Goal: Information Seeking & Learning: Learn about a topic

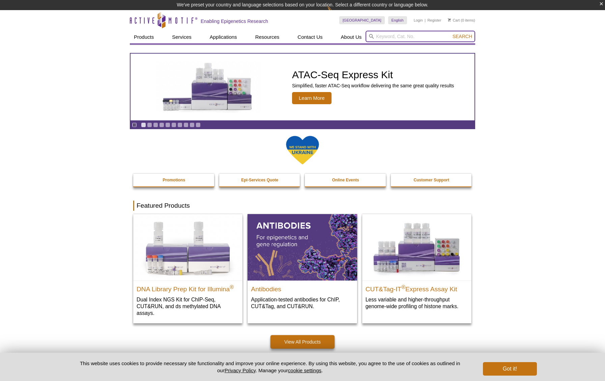
click at [396, 34] on input "search" at bounding box center [421, 36] width 110 height 11
type input "p300"
click at [463, 36] on button "Search" at bounding box center [463, 36] width 24 height 6
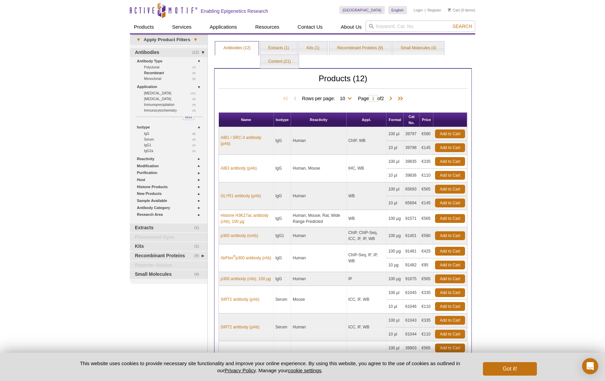
click at [155, 72] on link "(3) Recombinant" at bounding box center [171, 73] width 55 height 6
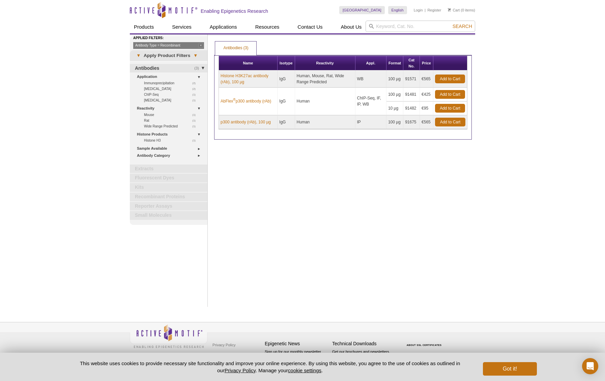
click at [201, 44] on link "Antibody Type = Recombinant" at bounding box center [168, 45] width 71 height 7
click at [200, 45] on link "Antibody Type = Recombinant" at bounding box center [168, 45] width 71 height 7
click at [170, 193] on link "Recombinant Proteins" at bounding box center [169, 197] width 78 height 9
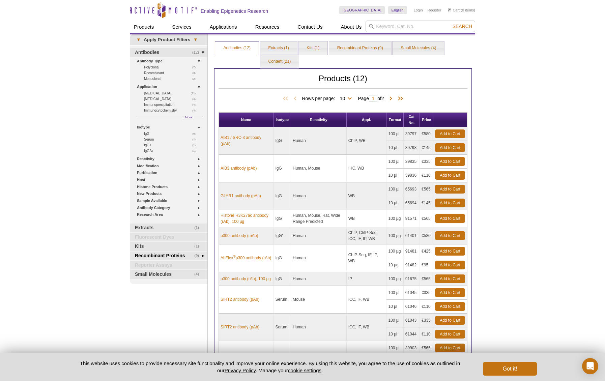
click at [165, 253] on link "(9) Recombinant Proteins" at bounding box center [169, 256] width 78 height 9
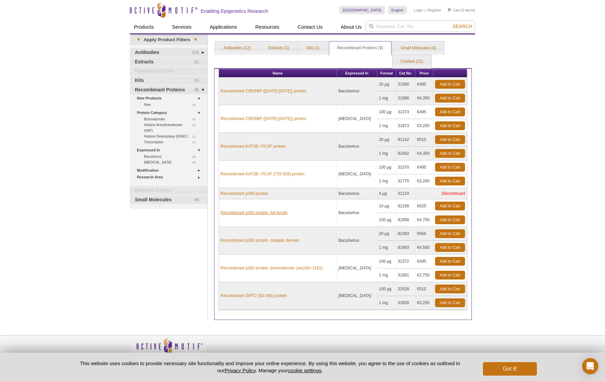
click at [259, 212] on link "Recombinant p300 protein, full length" at bounding box center [254, 213] width 67 height 6
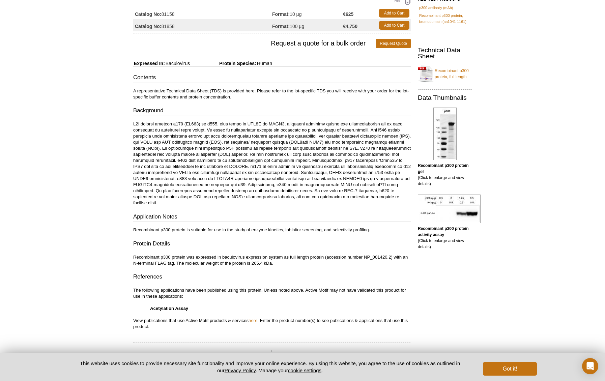
scroll to position [85, 0]
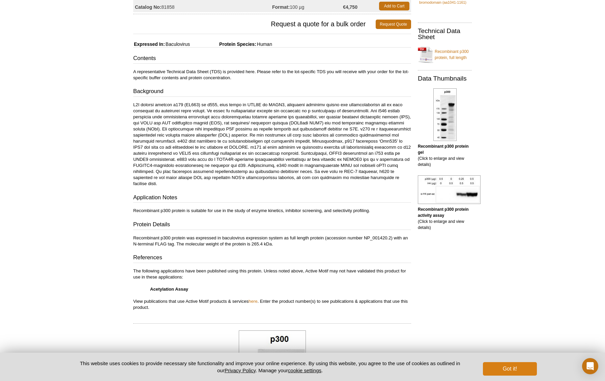
click at [495, 369] on button "Got it!" at bounding box center [510, 368] width 54 height 13
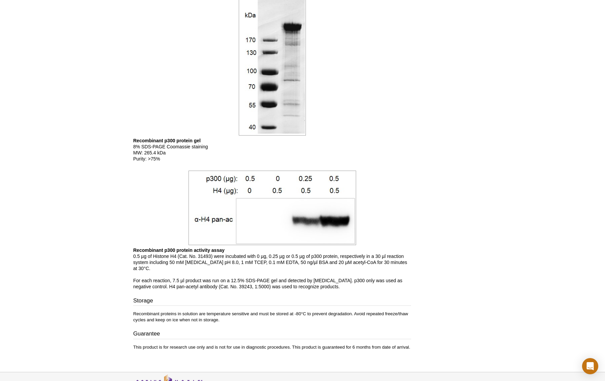
scroll to position [435, 0]
